Goal: Transaction & Acquisition: Purchase product/service

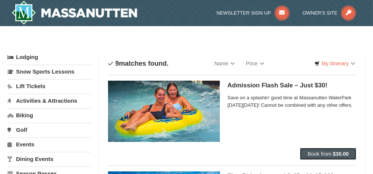
click at [323, 152] on span "Book from" at bounding box center [320, 154] width 24 height 6
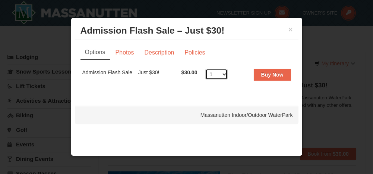
click at [228, 75] on select "1 2 3 4 5 6 7 8 9 10 11 12 13 14 15 16 17 18 19 20 21 22 23 24 25 26 27 28 29 3…" at bounding box center [216, 74] width 22 height 11
click at [273, 92] on div "Options Photos Description Policies Sorry, no matches found. Please remove some…" at bounding box center [187, 69] width 224 height 58
click at [202, 53] on link "Policies" at bounding box center [195, 52] width 30 height 14
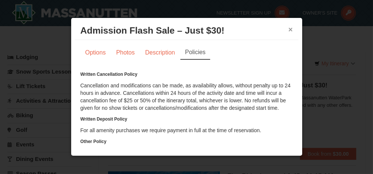
click at [289, 29] on button "×" at bounding box center [291, 29] width 4 height 7
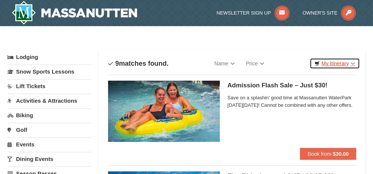
click at [353, 64] on link "My Itinerary" at bounding box center [335, 63] width 50 height 11
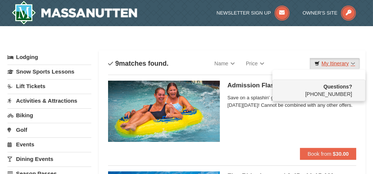
click at [356, 62] on link "My Itinerary" at bounding box center [335, 63] width 50 height 11
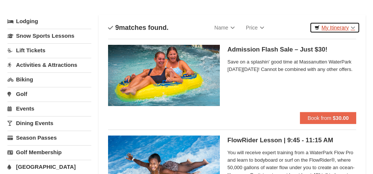
scroll to position [31, 0]
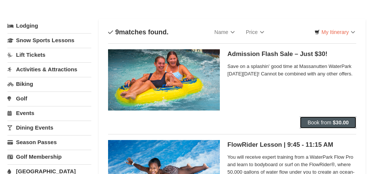
click at [325, 121] on span "Book from" at bounding box center [320, 122] width 24 height 6
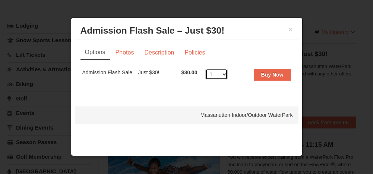
click at [226, 73] on select "1 2 3 4 5 6 7 8 9 10 11 12 13 14 15 16 17 18 19 20 21 22 23 24 25 26 27 28 29 3…" at bounding box center [216, 74] width 22 height 11
select select "3"
click at [205, 69] on select "1 2 3 4 5 6 7 8 9 10 11 12 13 14 15 16 17 18 19 20 21 22 23 24 25 26 27 28 29 3…" at bounding box center [216, 74] width 22 height 11
click at [224, 72] on select "1 2 3 4 5 6 7 8 9 10 11 12 13 14 15 16 17 18 19 20 21 22 23 24 25 26 27 28 29 3…" at bounding box center [216, 74] width 22 height 11
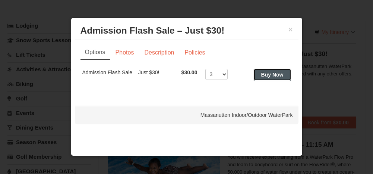
click at [275, 75] on strong "Buy Now" at bounding box center [272, 75] width 22 height 6
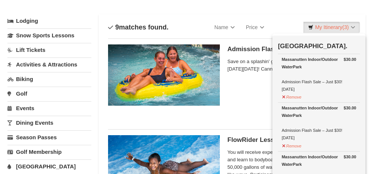
scroll to position [0, 0]
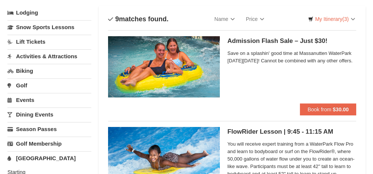
scroll to position [47, 0]
